Goal: Find specific page/section: Find specific page/section

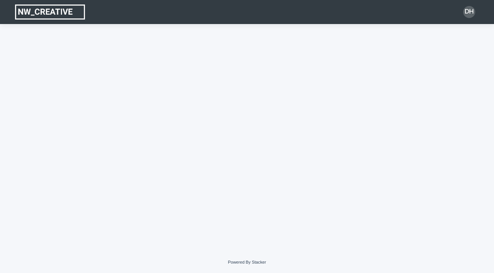
click at [54, 14] on img at bounding box center [50, 12] width 70 height 15
click at [59, 10] on img at bounding box center [50, 12] width 70 height 15
click at [467, 13] on div "DH" at bounding box center [469, 12] width 12 height 12
click at [321, 15] on div at bounding box center [247, 12] width 494 height 24
click at [51, 12] on img at bounding box center [50, 12] width 70 height 15
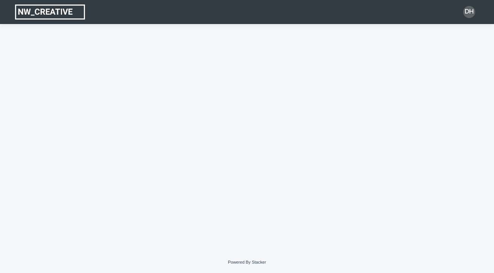
click at [51, 12] on img at bounding box center [50, 12] width 70 height 15
